Goal: Task Accomplishment & Management: Manage account settings

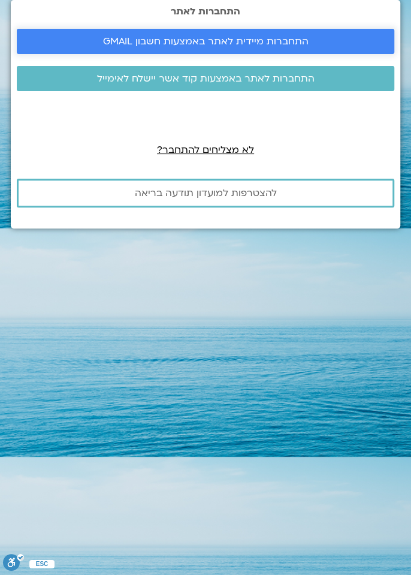
click at [281, 54] on link "התחברות מיידית לאתר באמצעות חשבון GMAIL" at bounding box center [206, 41] width 378 height 25
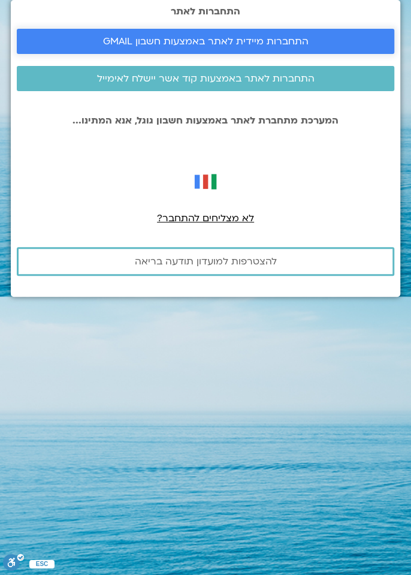
click at [250, 47] on span "התחברות מיידית לאתר באמצעות חשבון GMAIL" at bounding box center [206, 41] width 206 height 11
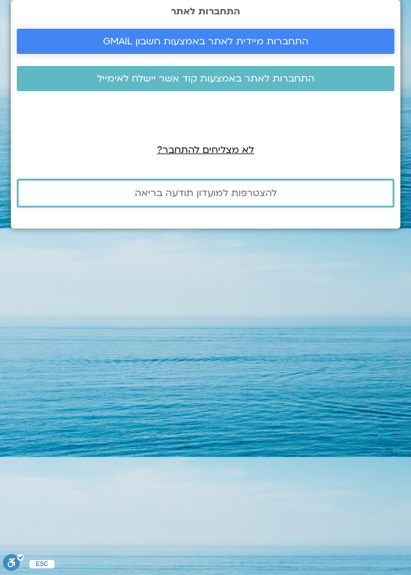
click at [293, 47] on link "התחברות מיידית לאתר באמצעות חשבון GMAIL" at bounding box center [206, 41] width 378 height 25
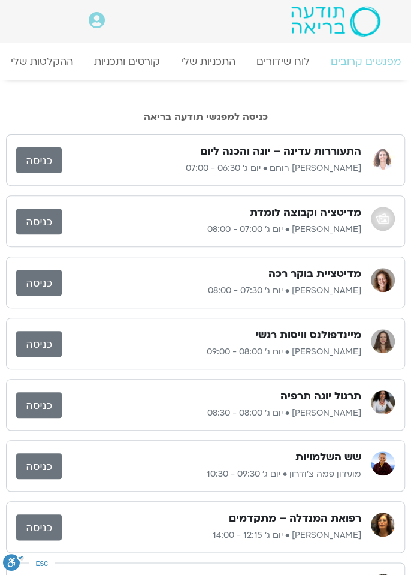
click at [43, 166] on link "כניסה" at bounding box center [39, 161] width 46 height 26
